Goal: Find specific page/section: Find specific page/section

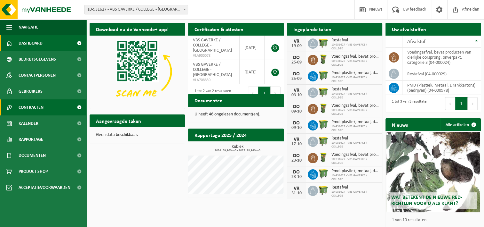
click at [41, 109] on span "Contracten" at bounding box center [31, 107] width 25 height 16
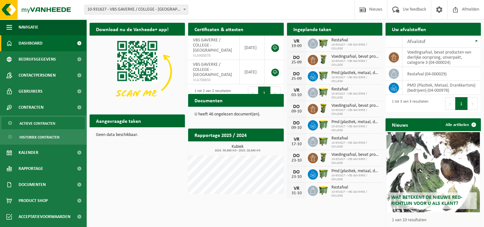
click at [40, 122] on span "Actieve contracten" at bounding box center [38, 123] width 36 height 12
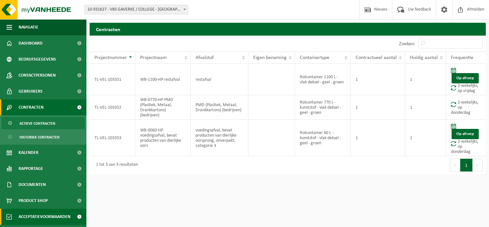
click at [58, 217] on span "Acceptatievoorwaarden" at bounding box center [45, 216] width 52 height 16
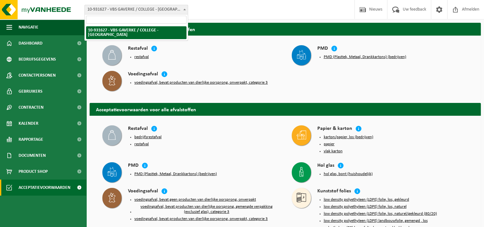
click at [179, 8] on span "10-931627 - VBS GAVERKE / COLLEGE - [GEOGRAPHIC_DATA]" at bounding box center [136, 9] width 103 height 9
